Goal: Task Accomplishment & Management: Use online tool/utility

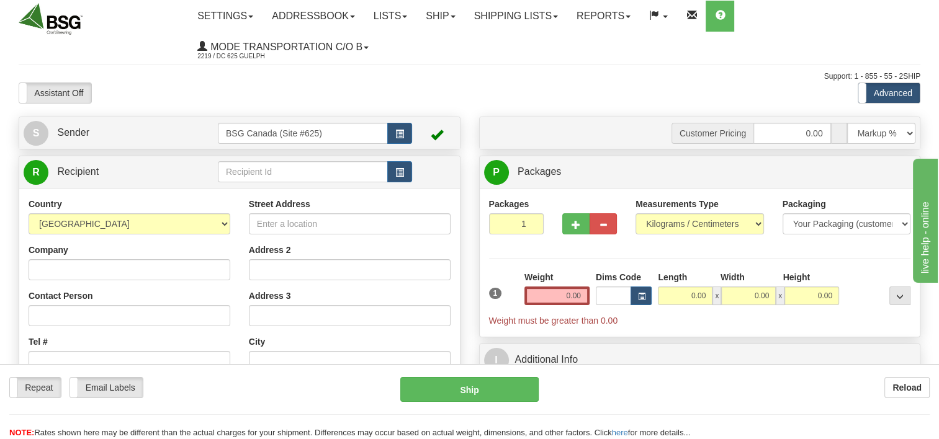
click at [287, 179] on td at bounding box center [315, 172] width 194 height 25
click at [292, 173] on input "text" at bounding box center [303, 171] width 170 height 21
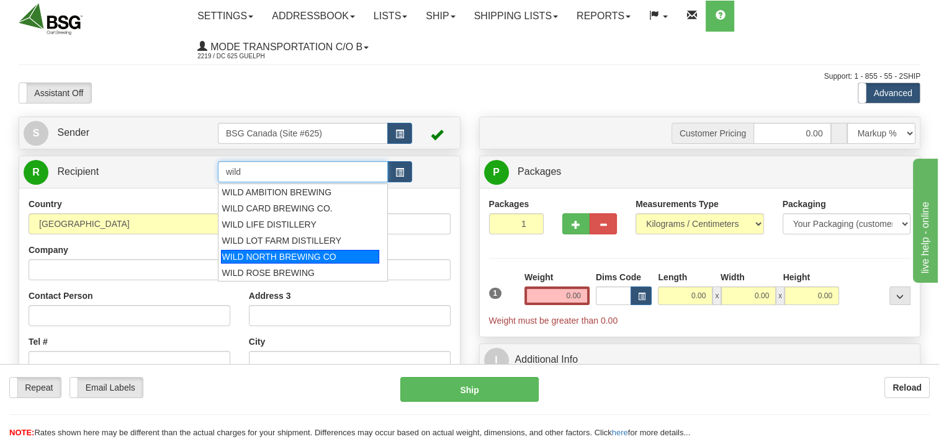
click at [325, 262] on div "WILD NORTH BREWING CO" at bounding box center [300, 257] width 158 height 14
type input "WILD NORTH BREWING CO"
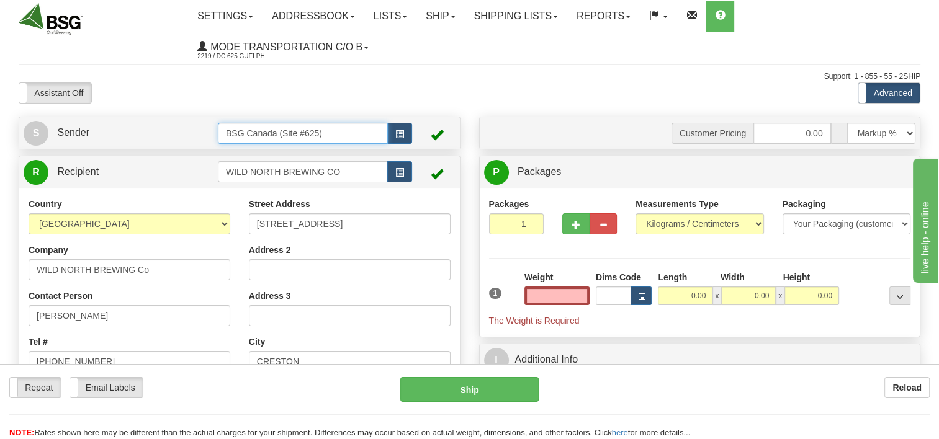
type input "0.00"
drag, startPoint x: 356, startPoint y: 133, endPoint x: 149, endPoint y: 142, distance: 207.5
click at [151, 144] on tr "S Sender BSG Canada (Site #625)" at bounding box center [240, 132] width 432 height 25
click at [227, 156] on div "BSG DELTA 621" at bounding box center [300, 153] width 158 height 14
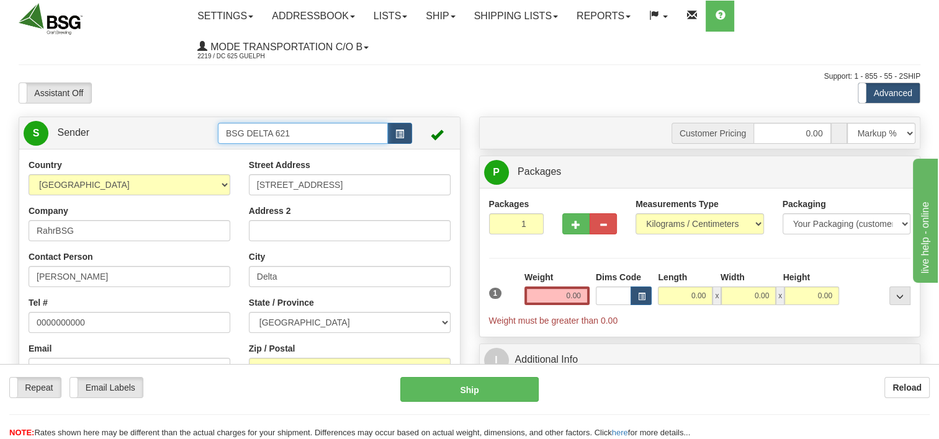
type input "BSG DELTA 621"
drag, startPoint x: 559, startPoint y: 299, endPoint x: 721, endPoint y: 294, distance: 162.1
click at [679, 288] on div "1 Weight 0.00 Dims Code 0.00" at bounding box center [700, 299] width 428 height 56
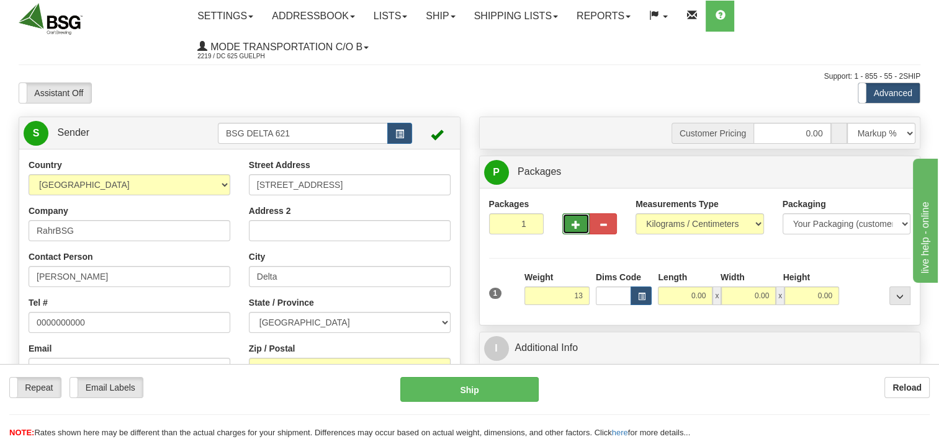
type input "13.00"
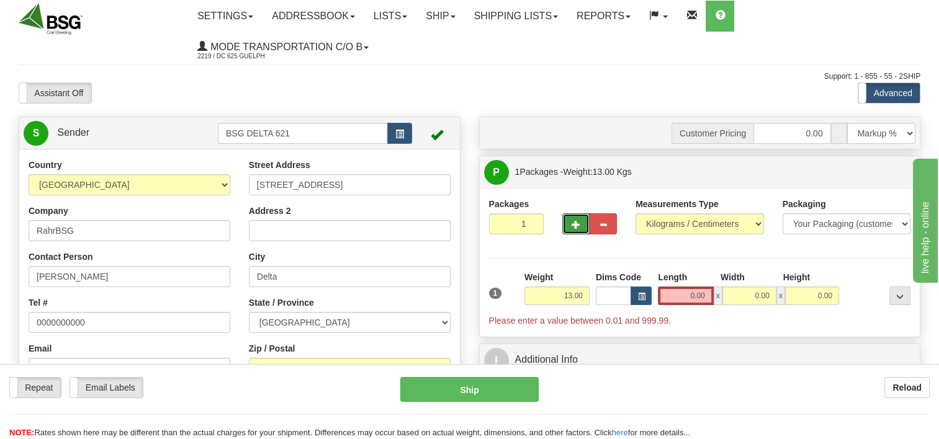
drag, startPoint x: 578, startPoint y: 223, endPoint x: 643, endPoint y: 225, distance: 65.2
click at [577, 223] on span "button" at bounding box center [576, 225] width 9 height 8
type input "2"
click at [646, 300] on button "button" at bounding box center [641, 296] width 21 height 19
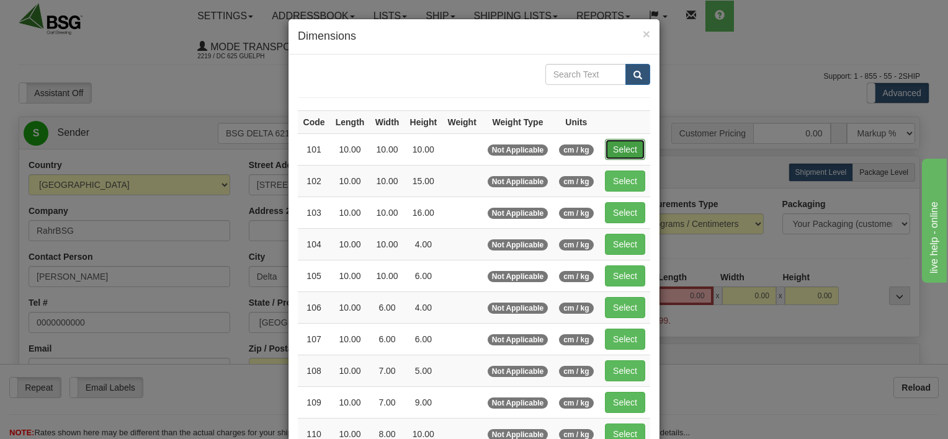
click at [613, 142] on button "Select" at bounding box center [625, 149] width 40 height 21
type input "101"
type input "10.00"
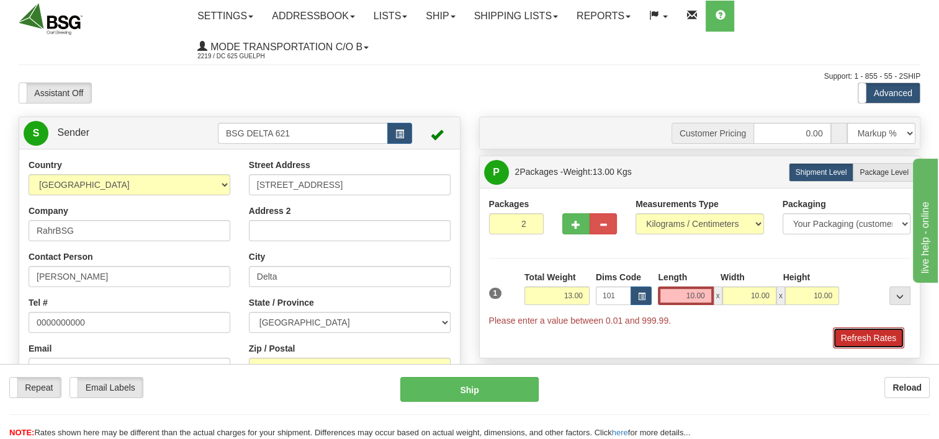
click at [862, 340] on button "Refresh Rates" at bounding box center [868, 338] width 71 height 21
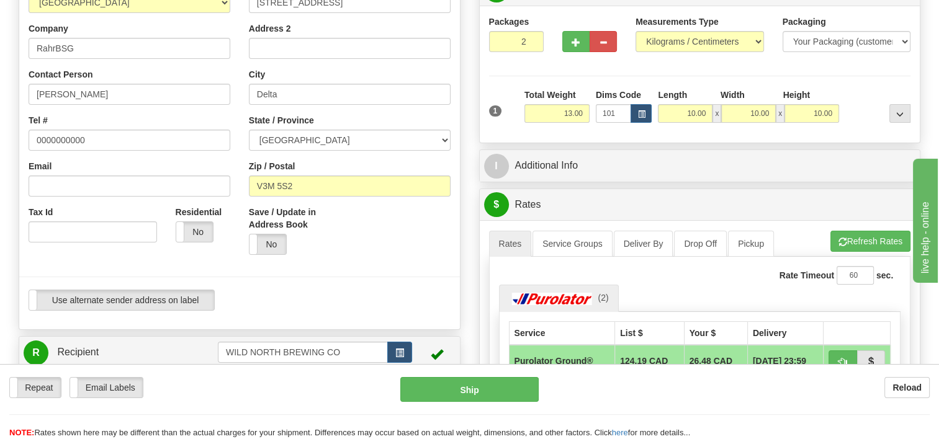
scroll to position [248, 0]
